Goal: Check status: Check status

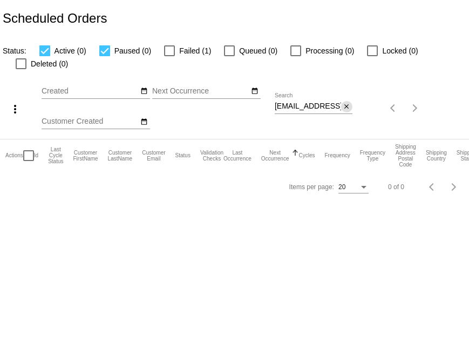
click at [347, 108] on mat-icon "close" at bounding box center [347, 107] width 8 height 9
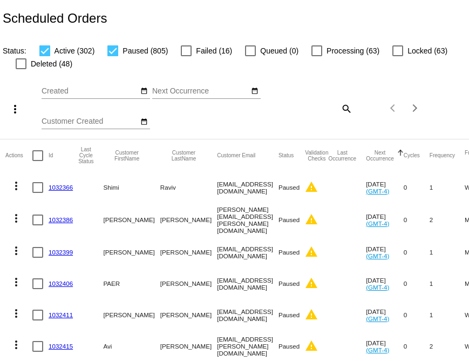
click at [346, 111] on mat-icon "search" at bounding box center [345, 108] width 13 height 17
click at [305, 108] on input "Search" at bounding box center [314, 106] width 78 height 9
paste input "[PERSON_NAME] Wildist, Inc [STREET_ADDRESS]"
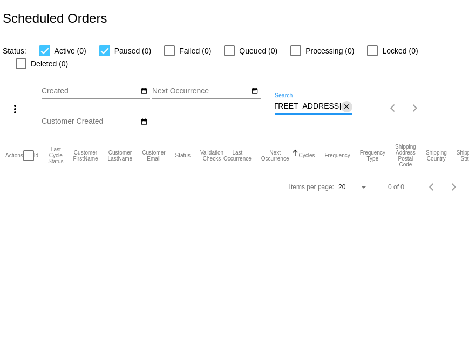
type input "[PERSON_NAME] Wildist, Inc [STREET_ADDRESS]"
click at [349, 108] on mat-icon "close" at bounding box center [347, 107] width 8 height 9
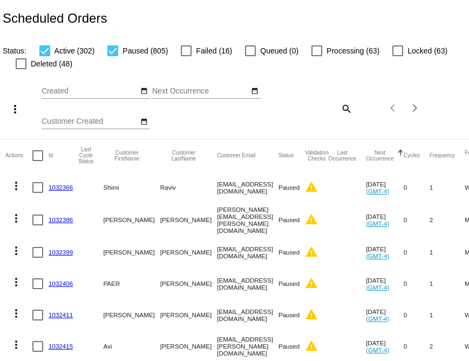
click at [346, 108] on mat-icon "search" at bounding box center [345, 108] width 13 height 17
click at [317, 107] on input "Search" at bounding box center [314, 106] width 78 height 9
paste input "[EMAIL_ADDRESS][DOMAIN_NAME]"
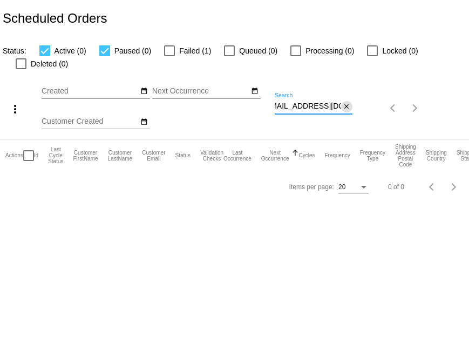
type input "[EMAIL_ADDRESS][DOMAIN_NAME]"
click at [347, 107] on mat-icon "close" at bounding box center [347, 107] width 8 height 9
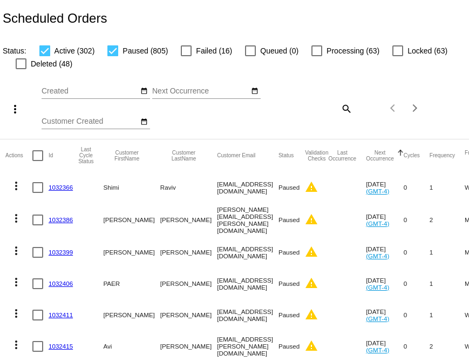
click at [346, 106] on mat-icon "search" at bounding box center [345, 108] width 13 height 17
click at [290, 110] on input "Search" at bounding box center [314, 106] width 78 height 9
paste input "[EMAIL_ADDRESS][DOMAIN_NAME]"
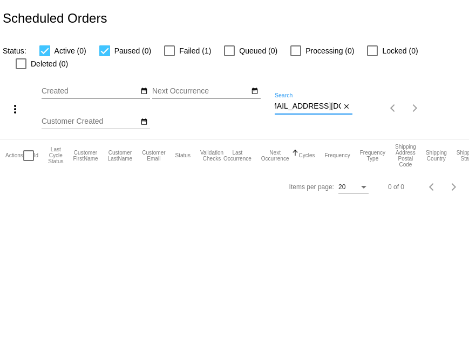
type input "[EMAIL_ADDRESS][DOMAIN_NAME]"
click at [172, 47] on div at bounding box center [169, 50] width 11 height 11
click at [169, 56] on input "Failed (1)" at bounding box center [169, 56] width 1 height 1
checkbox input "true"
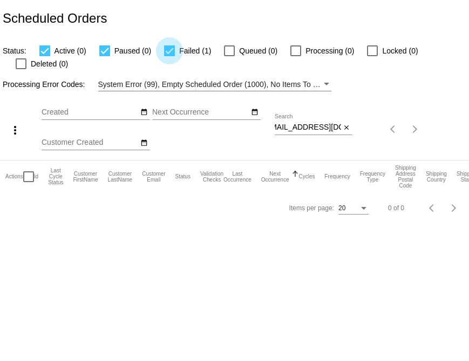
scroll to position [0, 0]
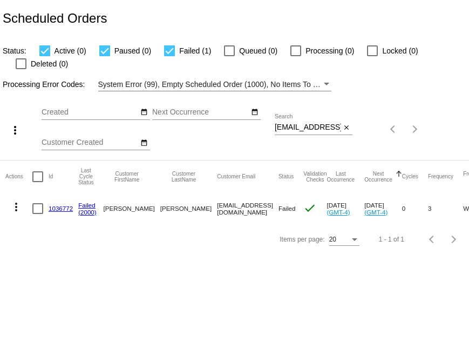
click at [55, 207] on link "1036772" at bounding box center [61, 208] width 24 height 7
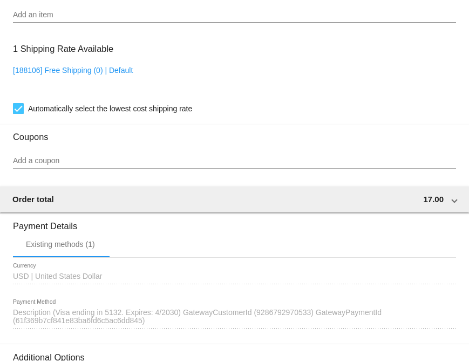
scroll to position [905, 0]
